Goal: Task Accomplishment & Management: Use online tool/utility

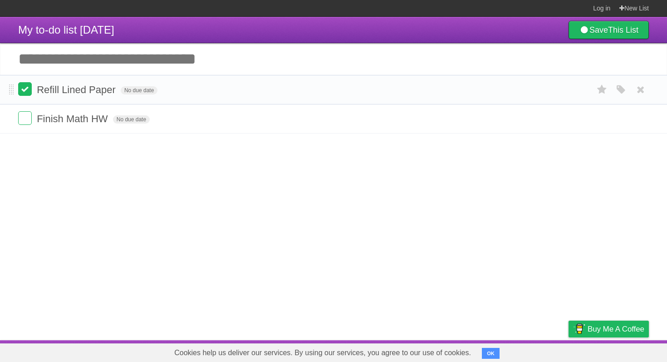
click at [28, 90] on label at bounding box center [25, 89] width 14 height 14
click at [28, 117] on label at bounding box center [25, 118] width 14 height 14
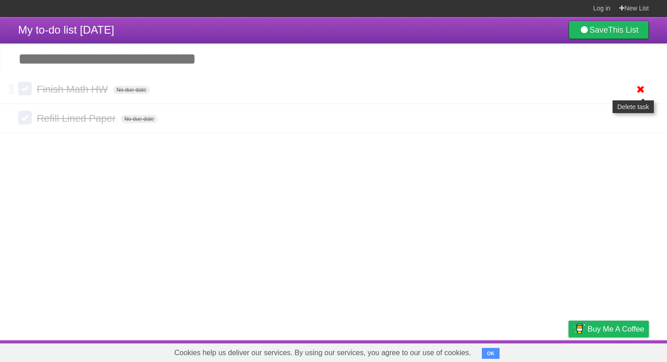
click at [642, 94] on icon at bounding box center [640, 89] width 13 height 15
click at [641, 9] on link "New List" at bounding box center [633, 8] width 29 height 16
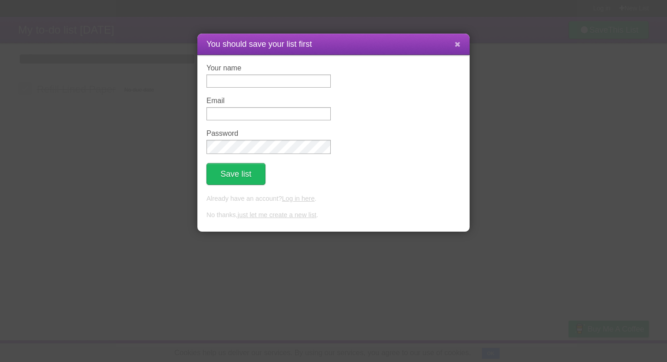
click at [456, 44] on icon at bounding box center [458, 44] width 6 height 8
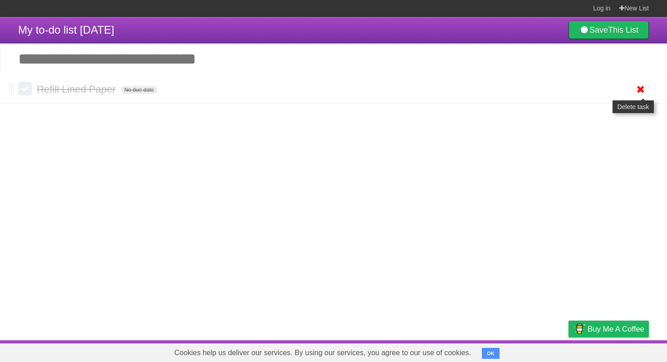
click at [642, 90] on icon at bounding box center [640, 89] width 13 height 15
click at [379, 120] on article "My to-do list 09/08/2025 Save This List Add another task *********" at bounding box center [333, 178] width 667 height 323
click at [204, 66] on input "Add another task" at bounding box center [333, 59] width 667 height 32
